Goal: Task Accomplishment & Management: Use online tool/utility

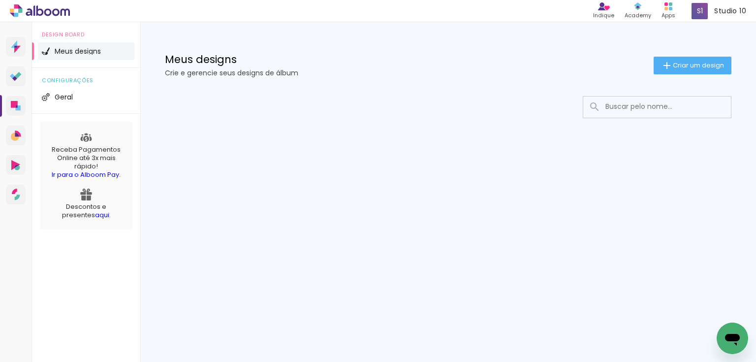
click at [667, 106] on input at bounding box center [670, 106] width 140 height 20
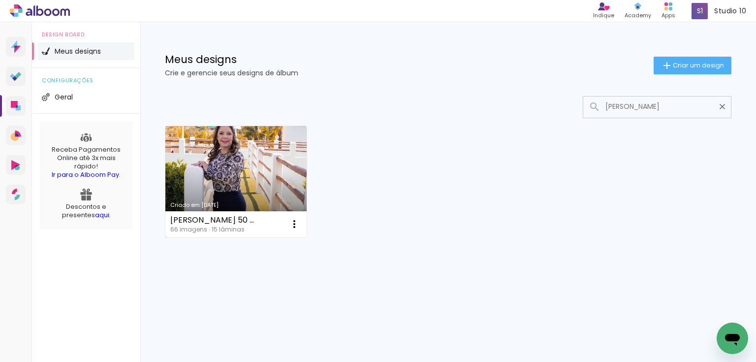
type input "[PERSON_NAME]"
type paper-input "[PERSON_NAME]"
click at [249, 181] on link "Criado em [DATE]" at bounding box center [235, 181] width 141 height 111
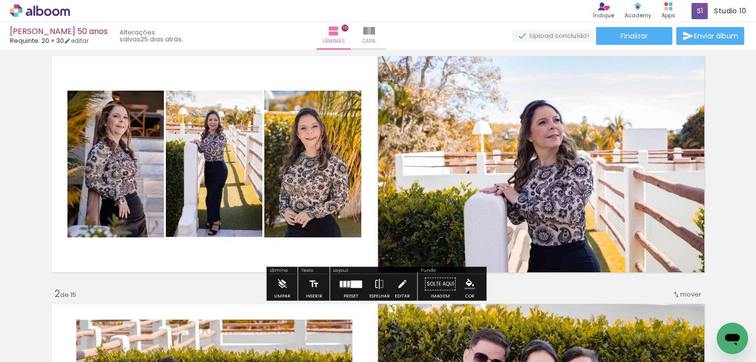
scroll to position [39, 0]
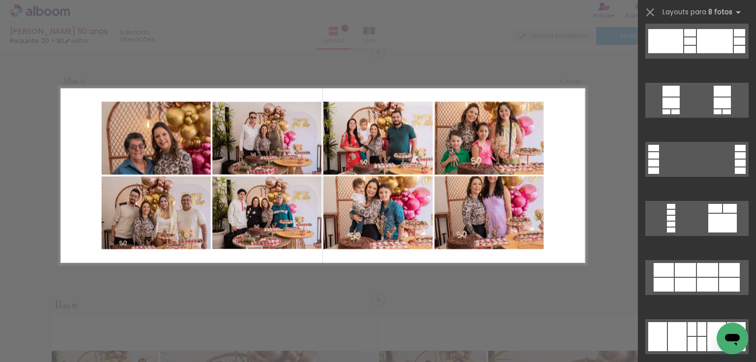
scroll to position [3543, 0]
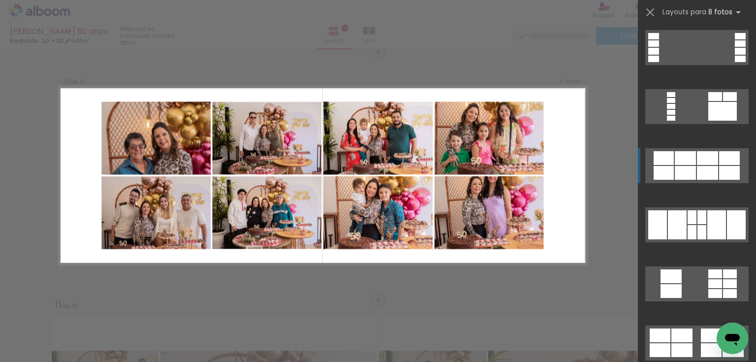
click at [697, 171] on div at bounding box center [707, 173] width 21 height 14
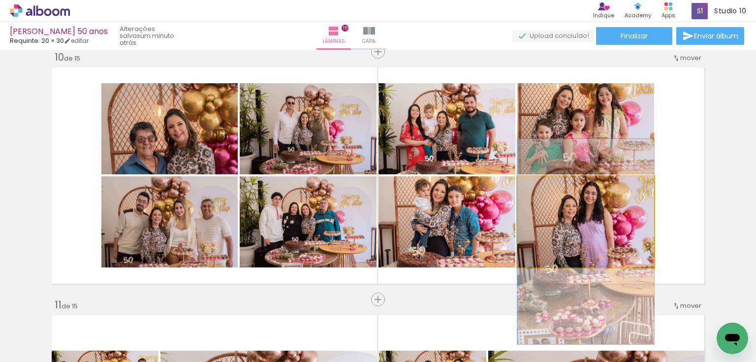
drag, startPoint x: 602, startPoint y: 224, endPoint x: 605, endPoint y: 244, distance: 20.0
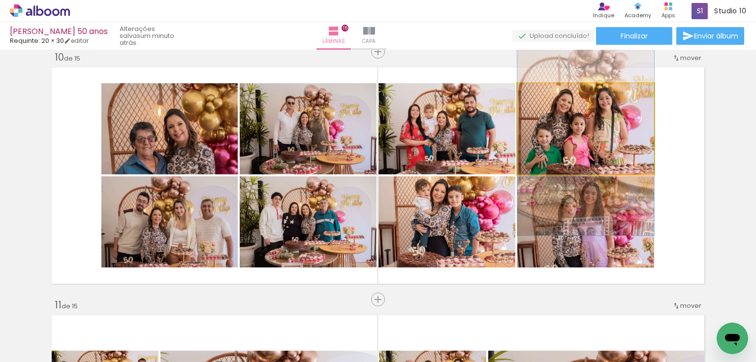
drag, startPoint x: 581, startPoint y: 134, endPoint x: 588, endPoint y: 137, distance: 7.5
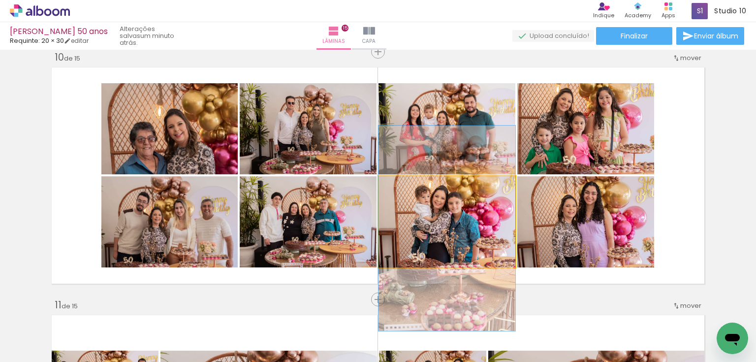
drag, startPoint x: 451, startPoint y: 232, endPoint x: 452, endPoint y: 240, distance: 7.5
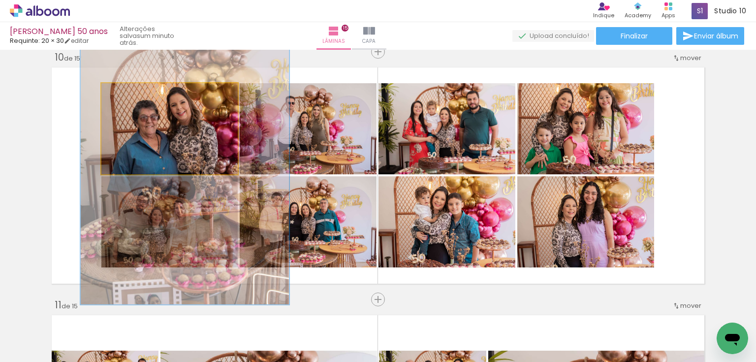
drag, startPoint x: 157, startPoint y: 145, endPoint x: 160, endPoint y: 124, distance: 21.8
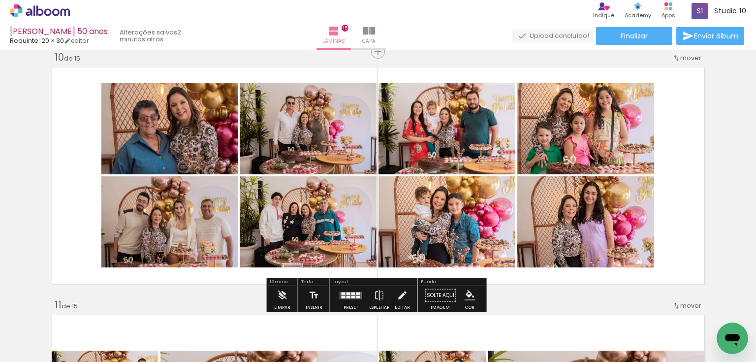
click at [347, 295] on div at bounding box center [348, 296] width 4 height 2
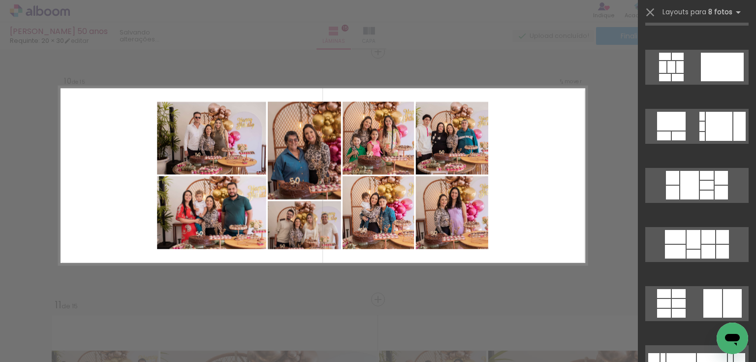
scroll to position [945, 0]
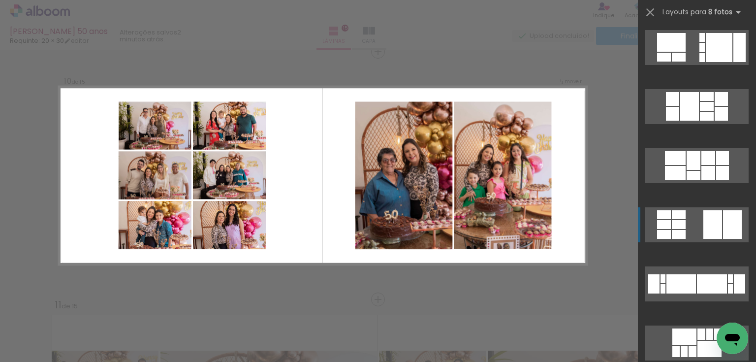
click at [703, 219] on div at bounding box center [712, 224] width 19 height 29
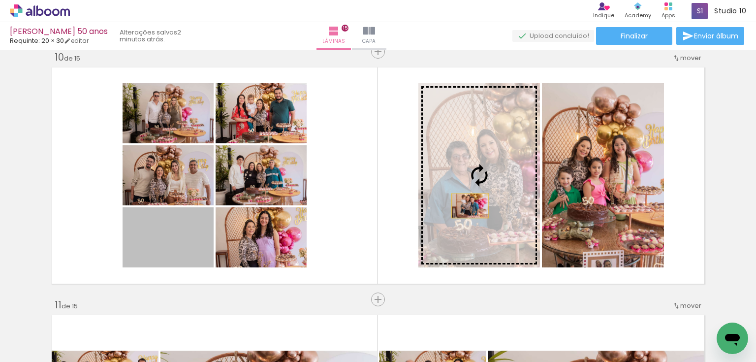
drag, startPoint x: 182, startPoint y: 245, endPoint x: 467, endPoint y: 205, distance: 287.7
click at [0, 0] on slot at bounding box center [0, 0] width 0 height 0
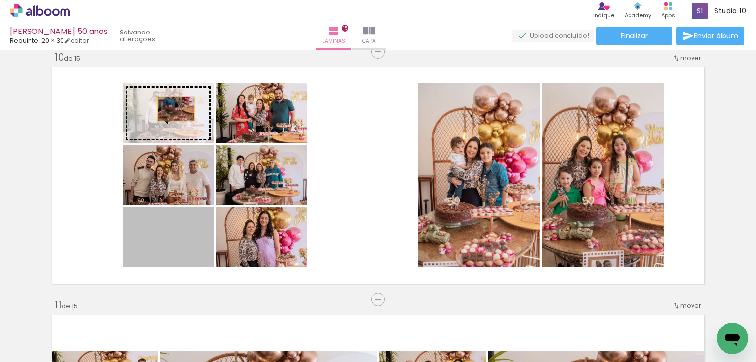
drag, startPoint x: 181, startPoint y: 237, endPoint x: 173, endPoint y: 108, distance: 128.7
click at [0, 0] on slot at bounding box center [0, 0] width 0 height 0
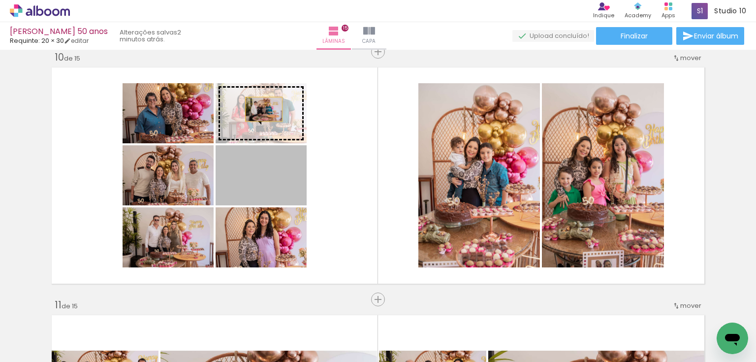
drag, startPoint x: 262, startPoint y: 190, endPoint x: 261, endPoint y: 108, distance: 82.2
click at [0, 0] on slot at bounding box center [0, 0] width 0 height 0
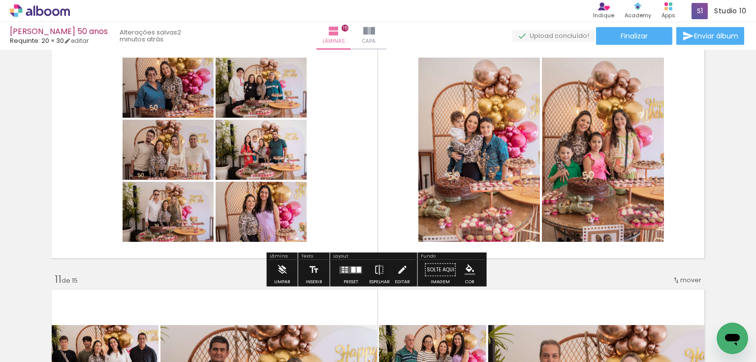
scroll to position [2282, 0]
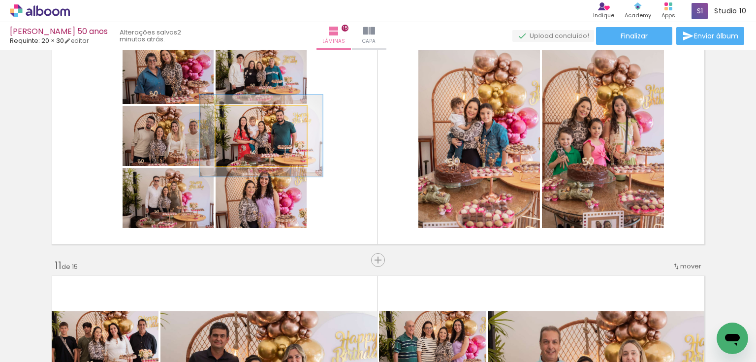
drag, startPoint x: 241, startPoint y: 115, endPoint x: 247, endPoint y: 115, distance: 5.9
type paper-slider "135"
click at [247, 115] on div at bounding box center [251, 116] width 9 height 9
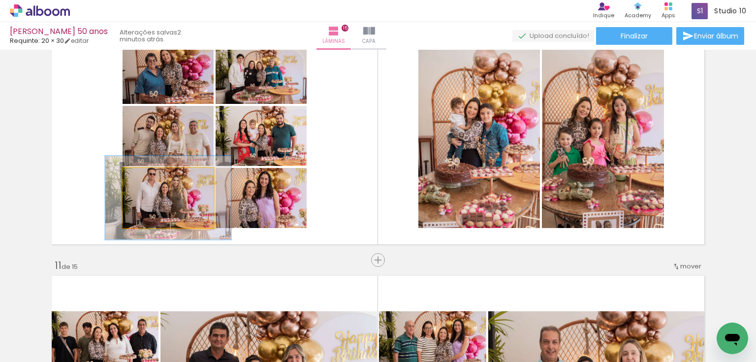
drag, startPoint x: 144, startPoint y: 177, endPoint x: 157, endPoint y: 177, distance: 13.3
type paper-slider "138"
click at [157, 177] on div at bounding box center [159, 178] width 9 height 9
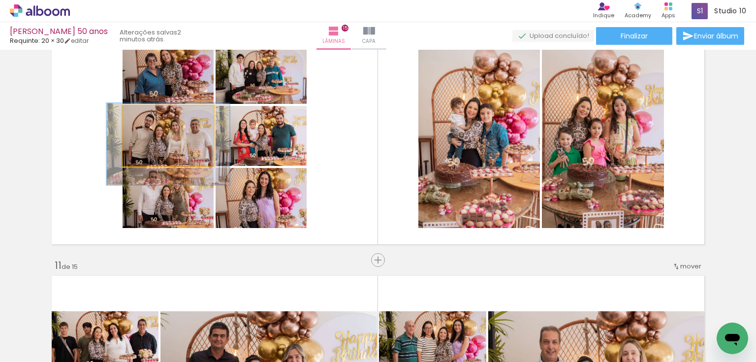
type paper-slider "135"
click at [159, 115] on div at bounding box center [159, 116] width 16 height 16
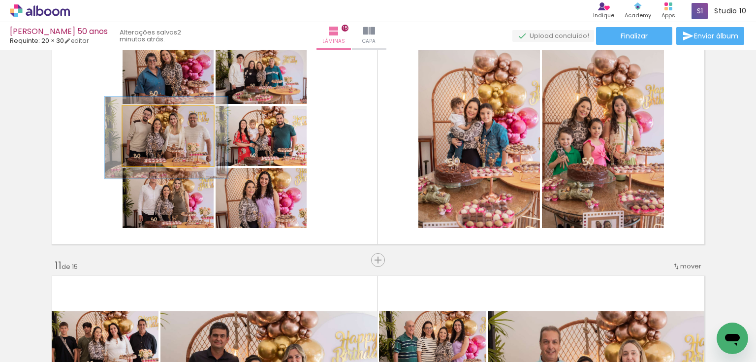
drag, startPoint x: 180, startPoint y: 142, endPoint x: 178, endPoint y: 137, distance: 5.8
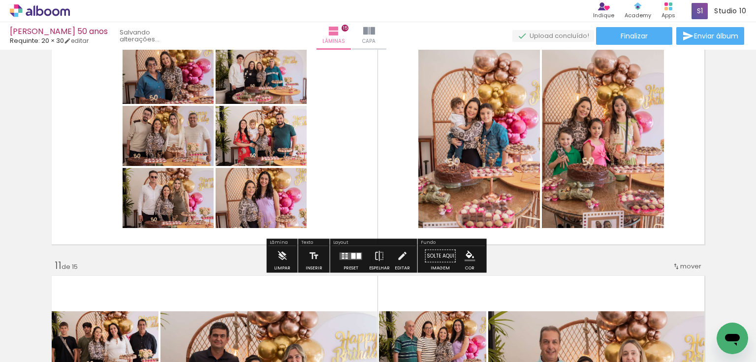
scroll to position [2279, 0]
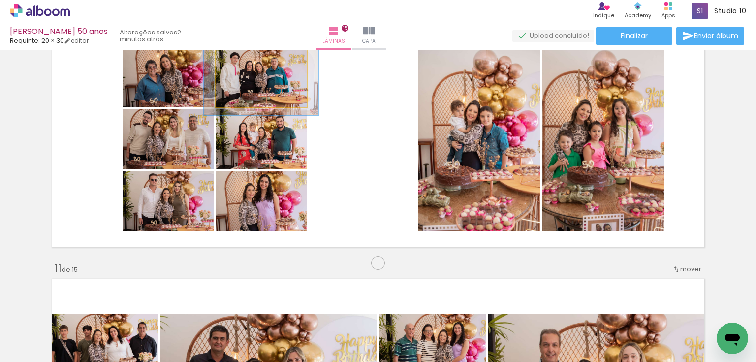
drag, startPoint x: 242, startPoint y: 53, endPoint x: 249, endPoint y: 53, distance: 6.9
type paper-slider "126"
click at [249, 53] on div at bounding box center [248, 57] width 16 height 16
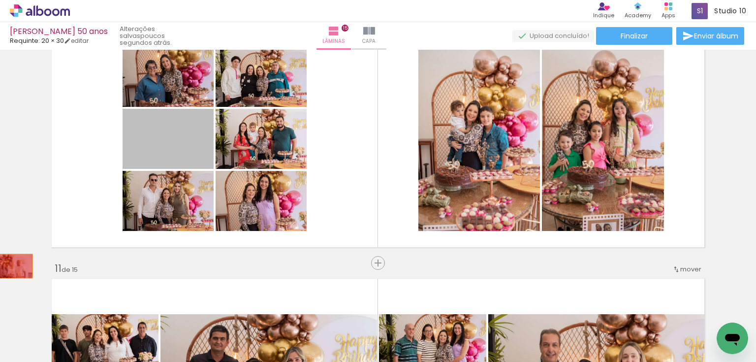
drag, startPoint x: 175, startPoint y: 139, endPoint x: 11, endPoint y: 266, distance: 206.6
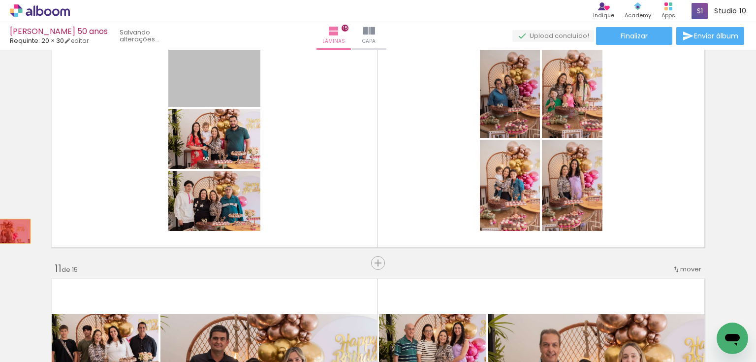
drag, startPoint x: 217, startPoint y: 84, endPoint x: 9, endPoint y: 231, distance: 254.2
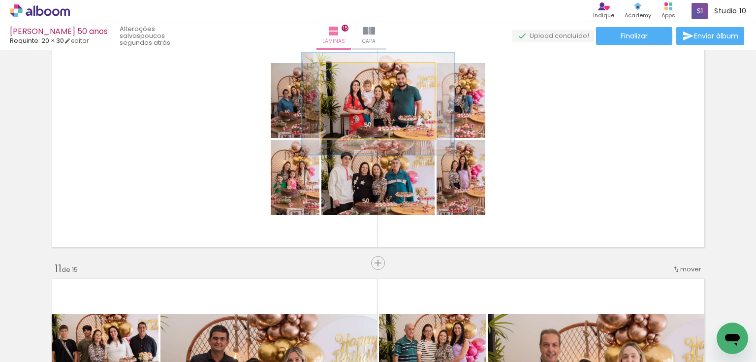
click at [403, 109] on quentale-photo at bounding box center [377, 100] width 113 height 75
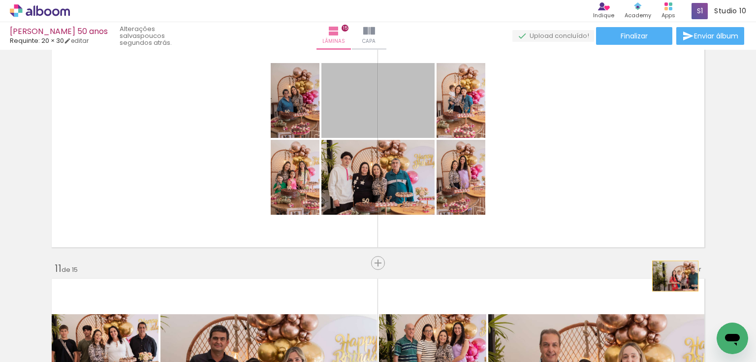
drag, startPoint x: 406, startPoint y: 111, endPoint x: 672, endPoint y: 280, distance: 315.4
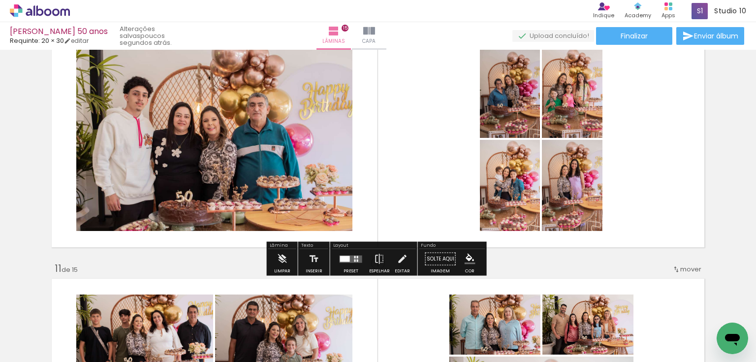
click at [353, 257] on quentale-layouter at bounding box center [351, 258] width 23 height 7
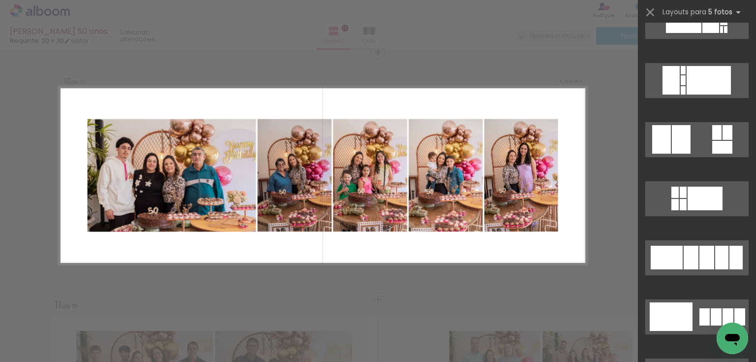
scroll to position [394, 0]
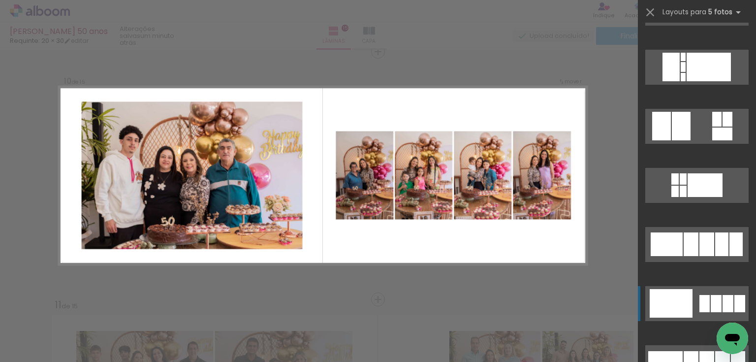
click at [714, 299] on div at bounding box center [716, 303] width 11 height 17
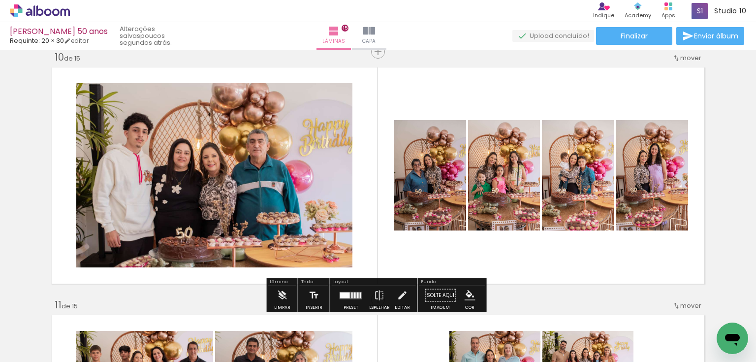
drag, startPoint x: 346, startPoint y: 295, endPoint x: 464, endPoint y: 266, distance: 121.2
click at [346, 295] on div at bounding box center [345, 295] width 10 height 6
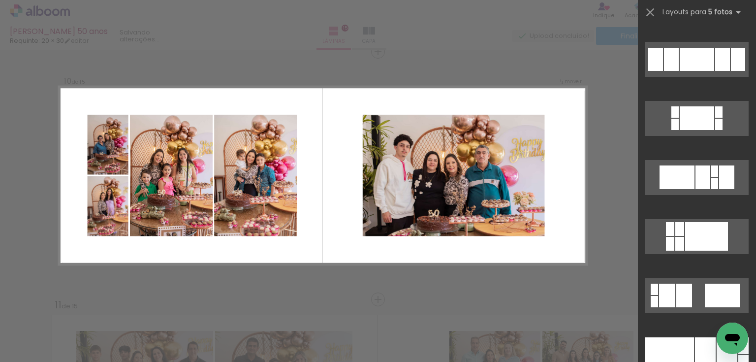
scroll to position [984, 0]
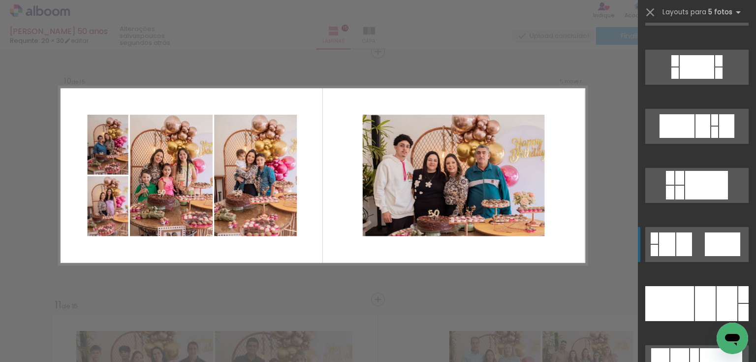
click at [713, 252] on div at bounding box center [722, 244] width 35 height 24
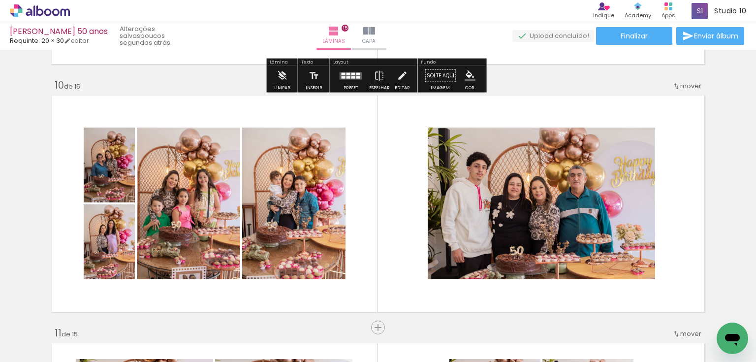
scroll to position [2282, 0]
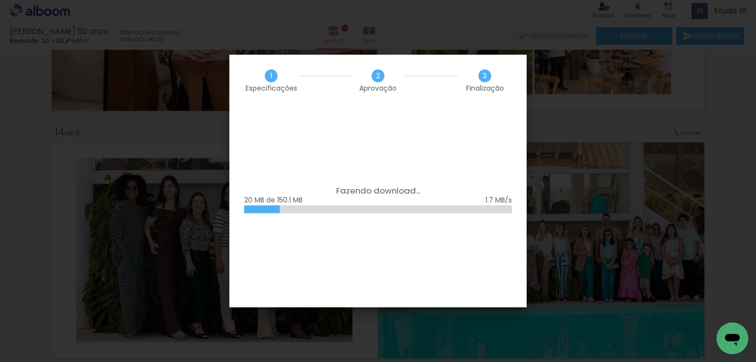
scroll to position [0, 2965]
